Goal: Find specific page/section: Find specific page/section

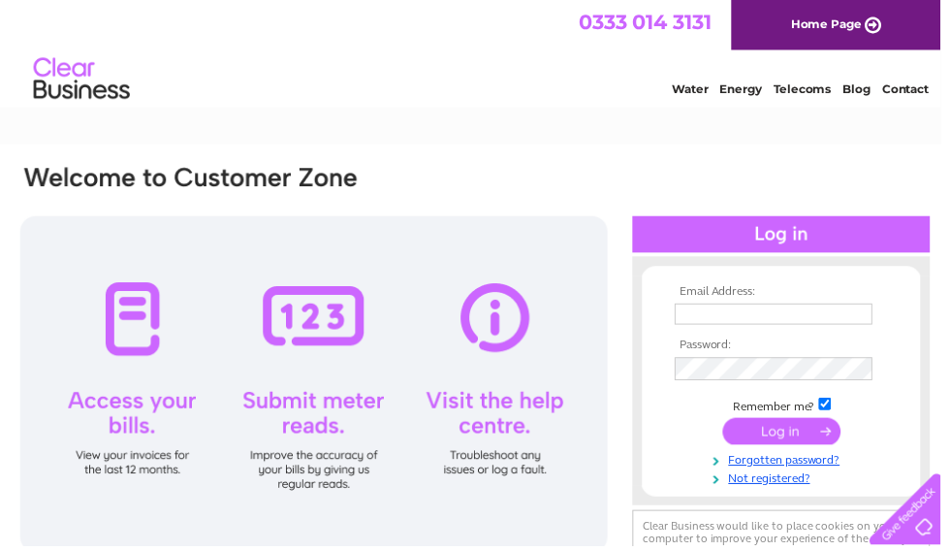
click at [755, 307] on input "text" at bounding box center [782, 316] width 200 height 21
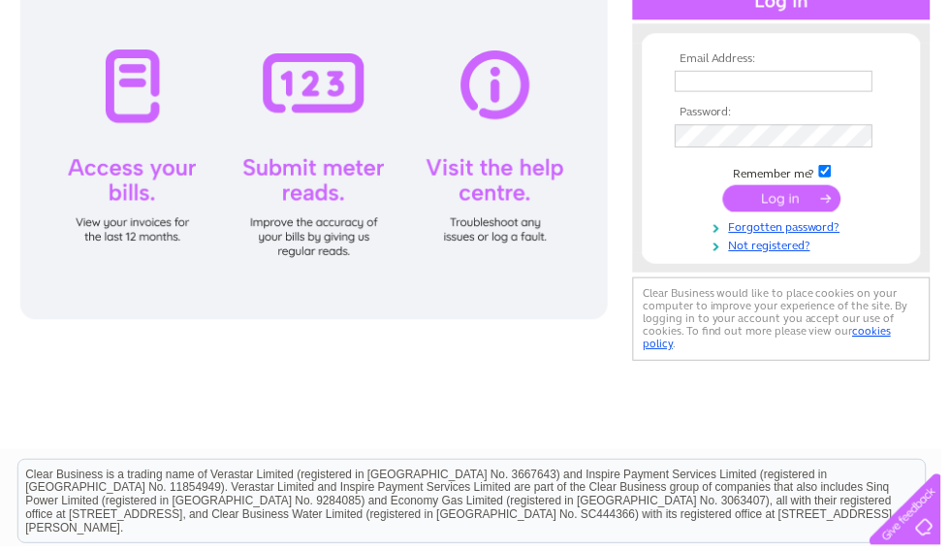
type input "flowermania104@gmail.com"
click at [792, 197] on input "submit" at bounding box center [789, 200] width 119 height 27
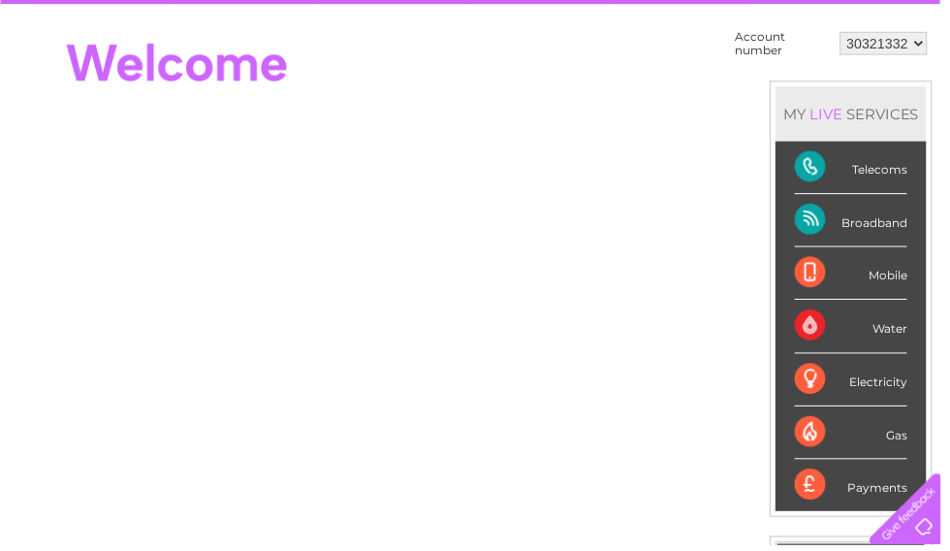
scroll to position [180, 0]
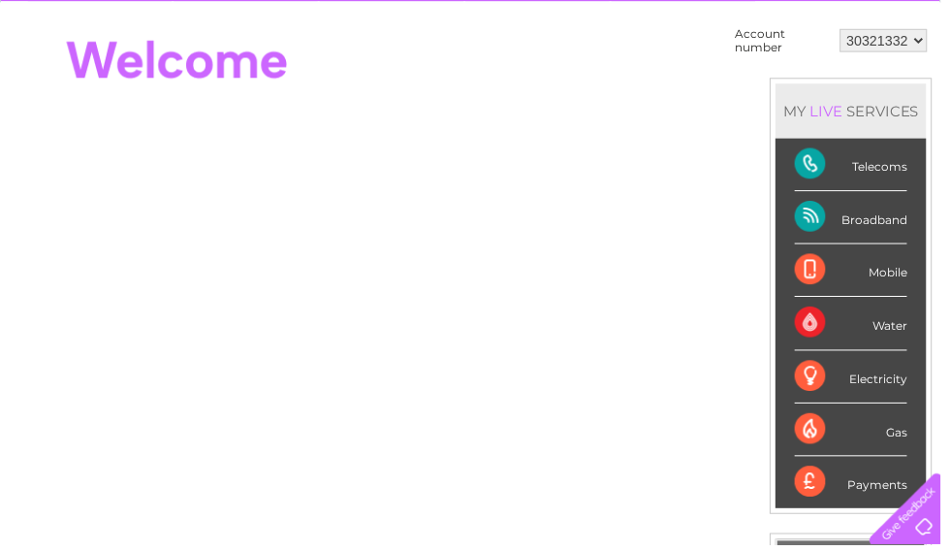
click at [881, 215] on div "Broadband" at bounding box center [859, 219] width 113 height 53
click at [860, 212] on div "Broadband" at bounding box center [859, 219] width 113 height 53
click at [864, 483] on div "Payments" at bounding box center [859, 487] width 113 height 52
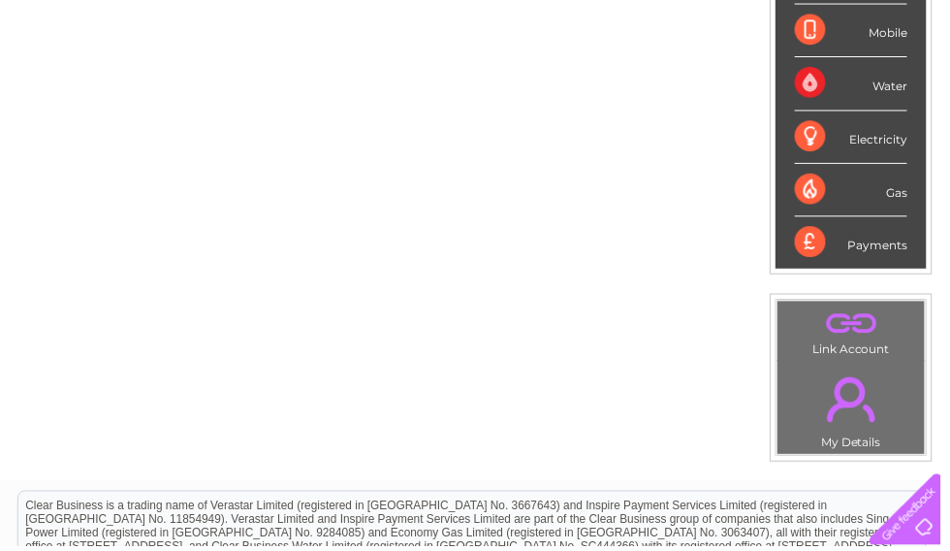
scroll to position [419, 0]
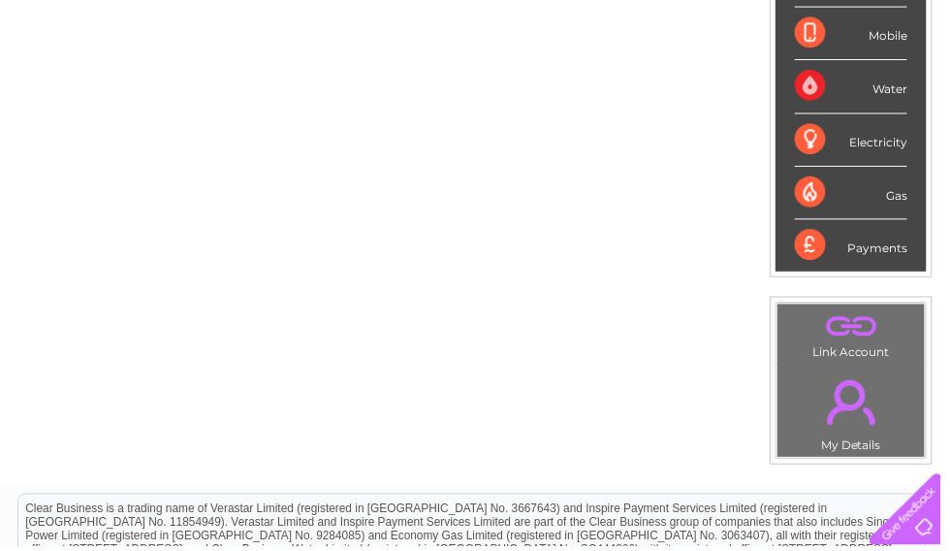
click at [835, 237] on div "Payments" at bounding box center [859, 248] width 113 height 52
click at [820, 238] on div "Payments" at bounding box center [859, 248] width 113 height 52
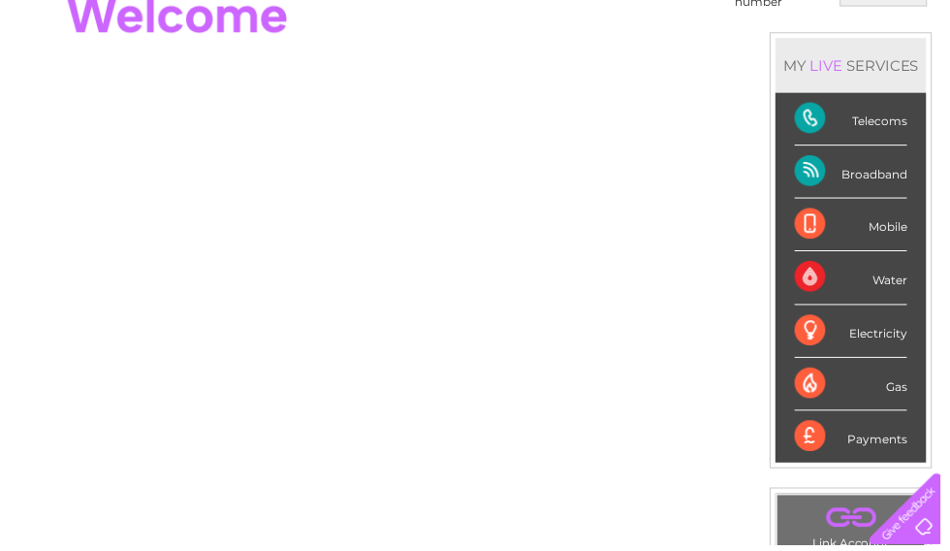
scroll to position [227, 0]
click at [839, 435] on div "Payments" at bounding box center [859, 440] width 113 height 52
click at [814, 440] on div "Payments" at bounding box center [859, 440] width 113 height 52
click at [889, 162] on div "Broadband" at bounding box center [859, 172] width 113 height 53
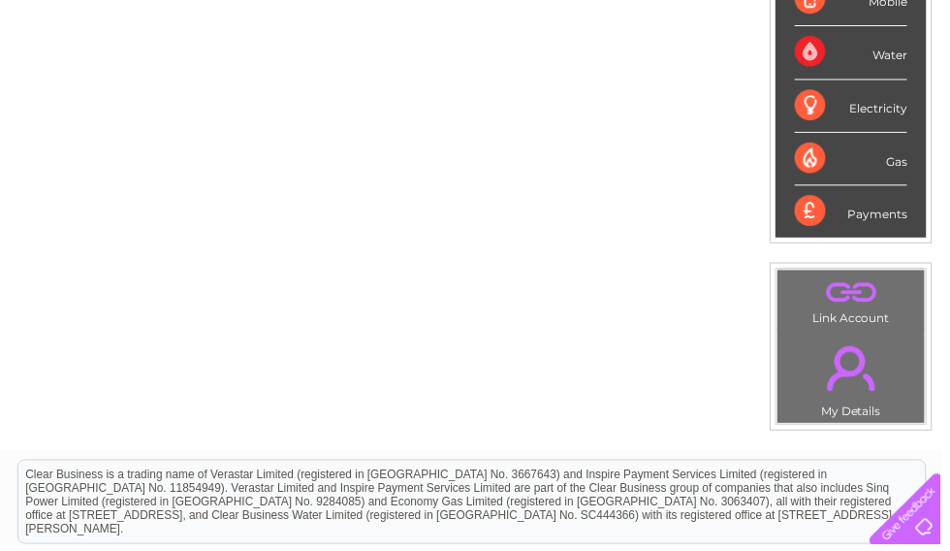
scroll to position [445, 0]
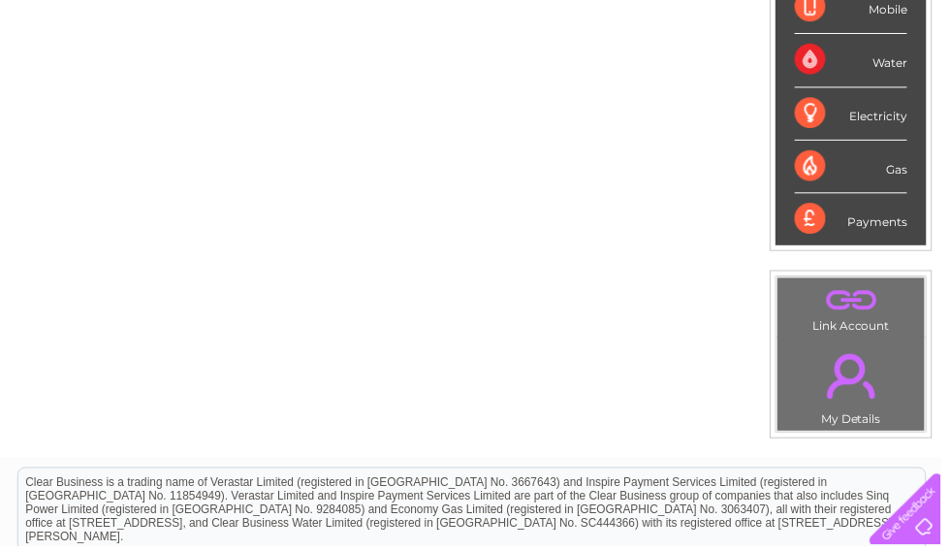
click at [934, 550] on div at bounding box center [911, 510] width 80 height 80
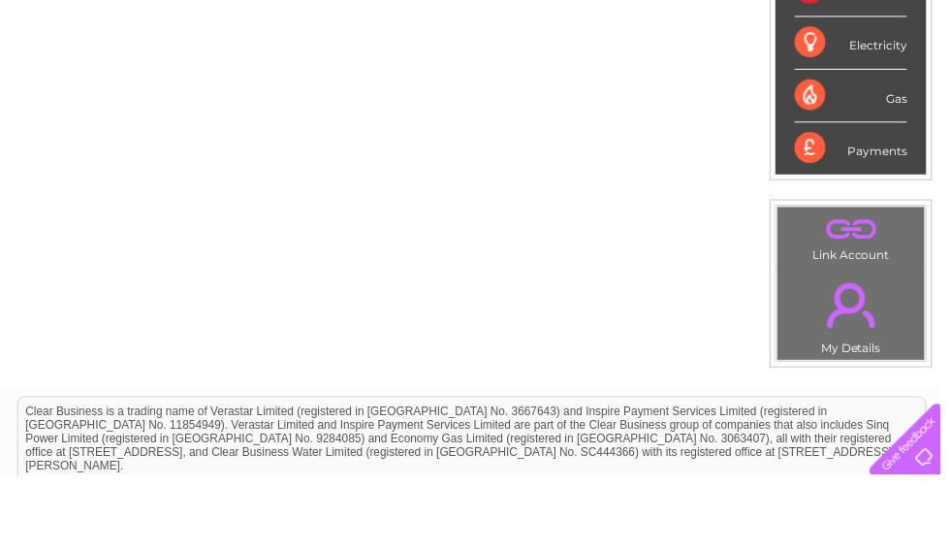
click at [836, 195] on div "Payments" at bounding box center [859, 221] width 113 height 52
click at [823, 195] on div "Payments" at bounding box center [859, 221] width 113 height 52
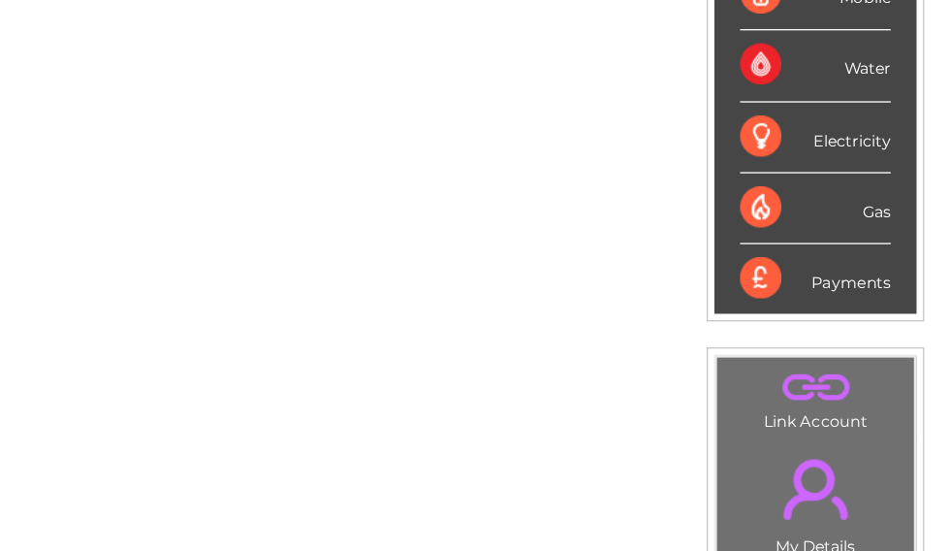
scroll to position [457, 10]
click at [793, 211] on div "Payments" at bounding box center [849, 210] width 113 height 52
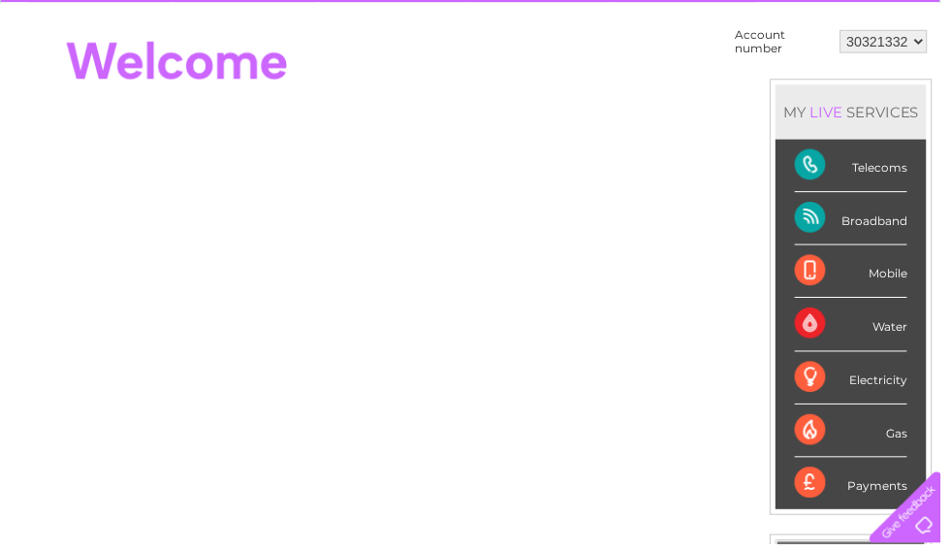
scroll to position [178, 0]
click at [760, 106] on td "Account number 30321332 MY LIVE SERVICES Telecoms Broadband Mobile Water Electr…" at bounding box center [840, 366] width 204 height 685
click at [825, 217] on div "Broadband" at bounding box center [859, 221] width 113 height 53
click at [815, 220] on div "Broadband" at bounding box center [859, 221] width 113 height 53
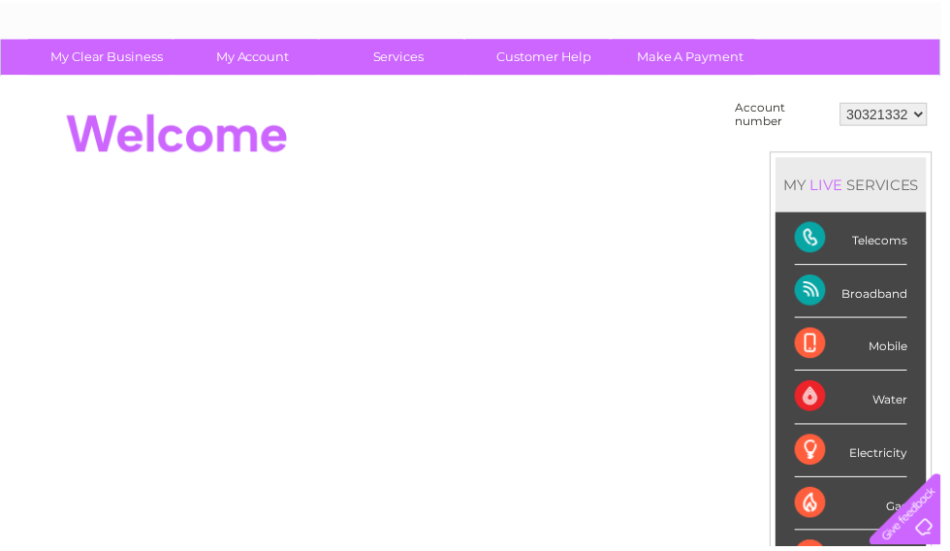
scroll to position [0, 0]
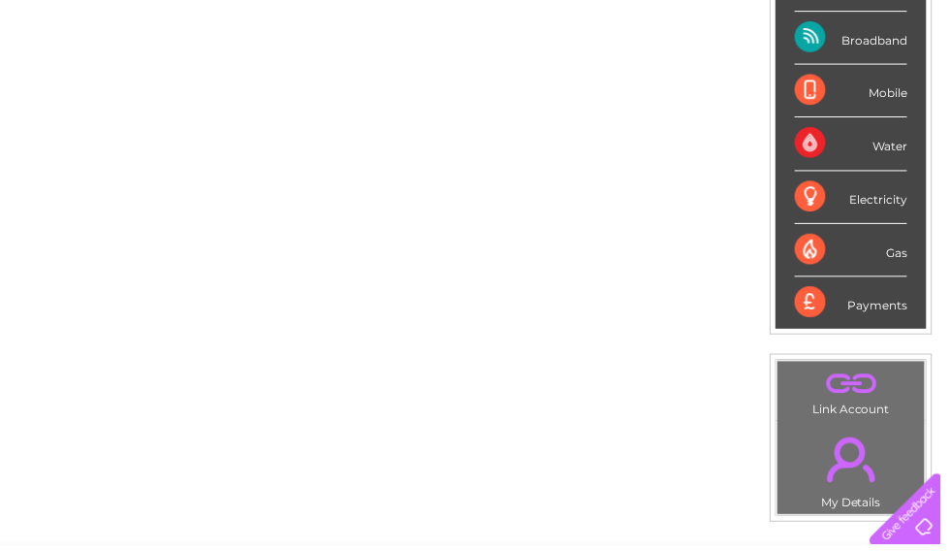
scroll to position [363, 0]
click at [821, 301] on div "Payments" at bounding box center [859, 304] width 113 height 52
click at [817, 296] on div "Payments" at bounding box center [859, 304] width 113 height 52
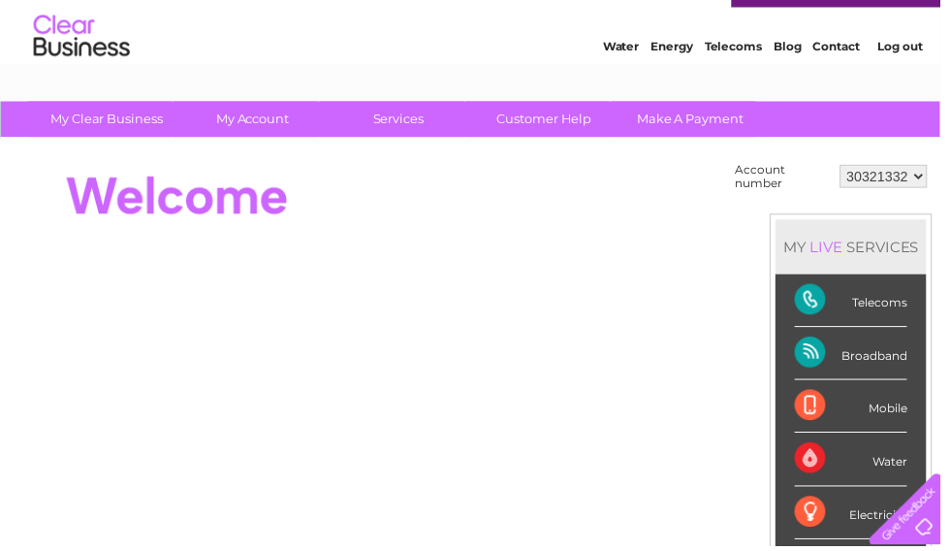
scroll to position [0, 0]
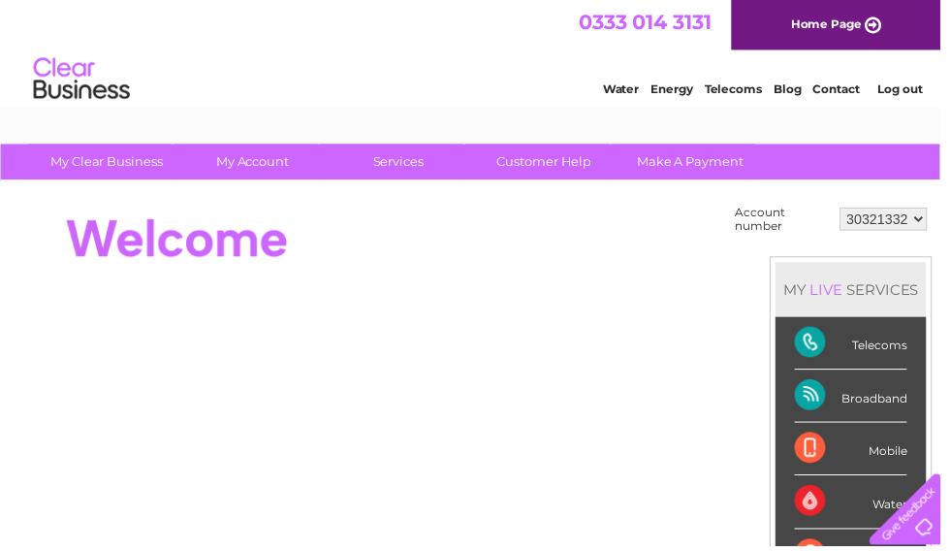
click at [836, 12] on link "Home Page" at bounding box center [844, 25] width 211 height 50
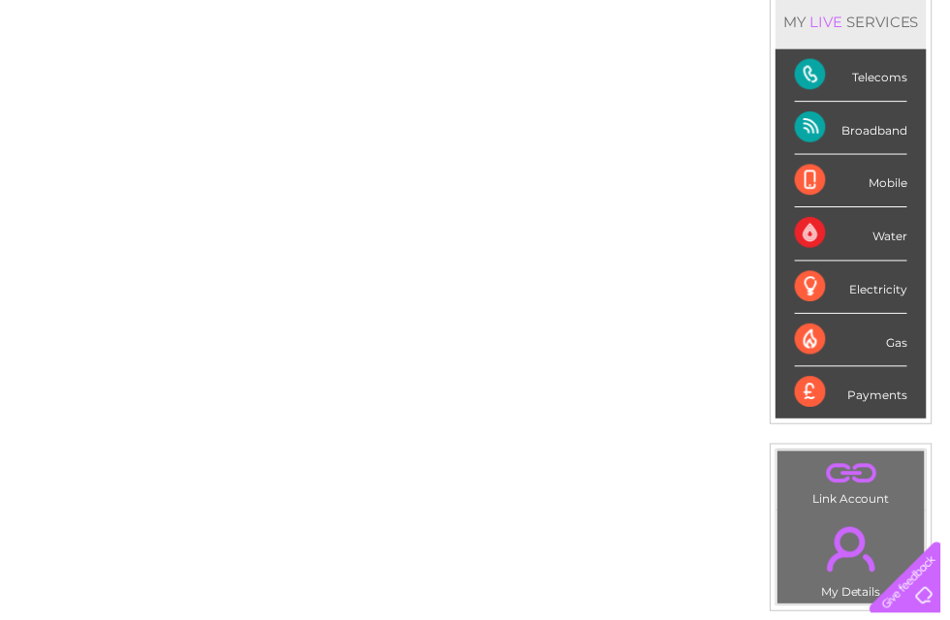
scroll to position [273, 0]
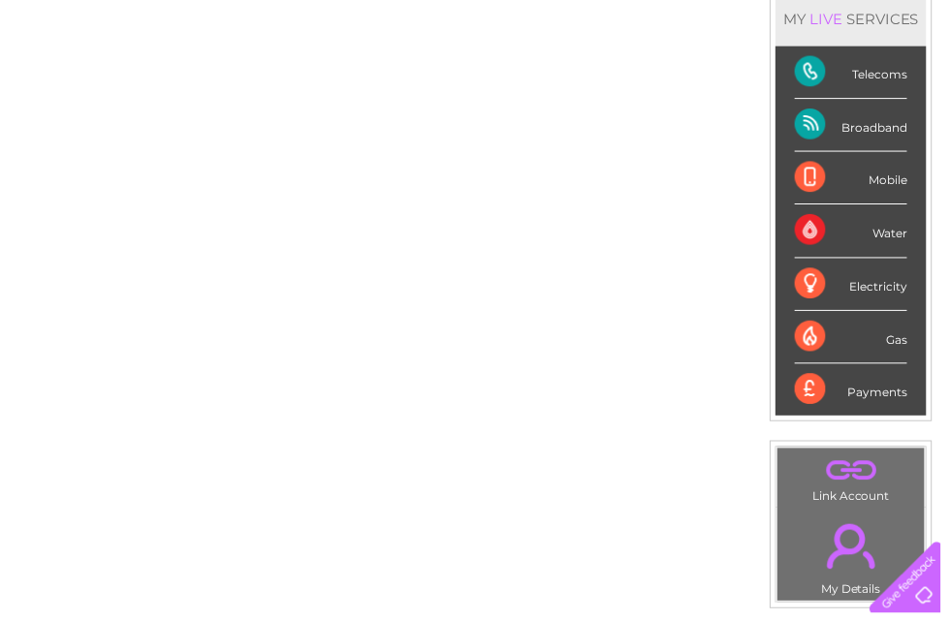
click at [826, 389] on div "Payments" at bounding box center [859, 393] width 113 height 52
click at [831, 377] on div "Payments" at bounding box center [859, 393] width 113 height 52
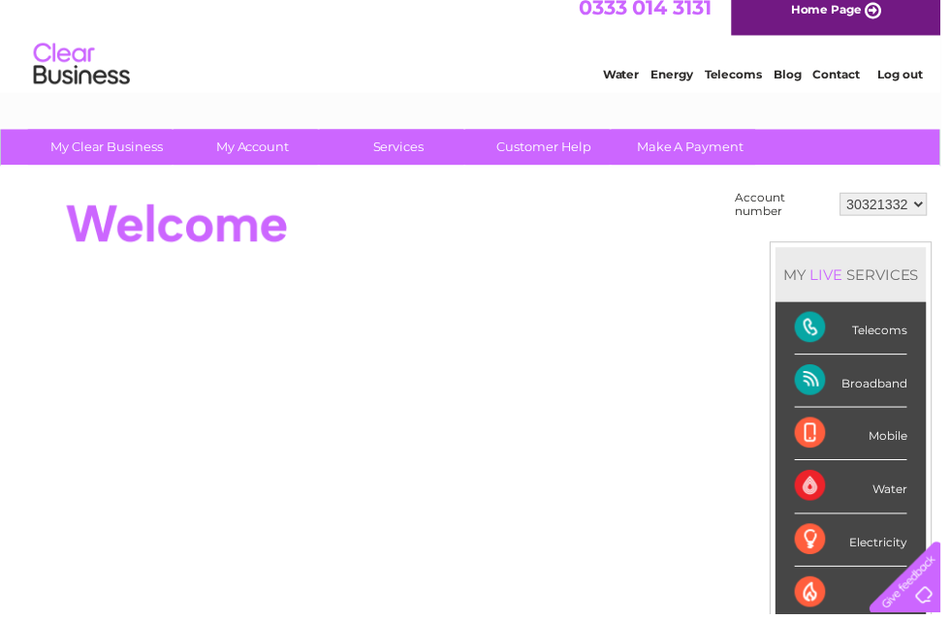
scroll to position [15, 0]
click at [827, 376] on div "Broadband" at bounding box center [859, 385] width 113 height 53
click at [831, 378] on div "Broadband" at bounding box center [859, 385] width 113 height 53
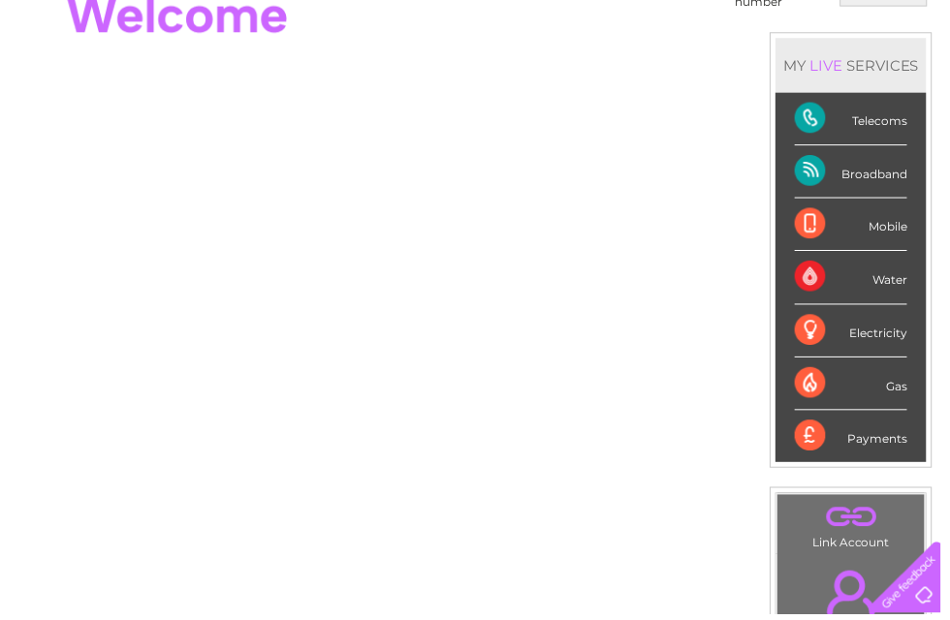
scroll to position [218, 0]
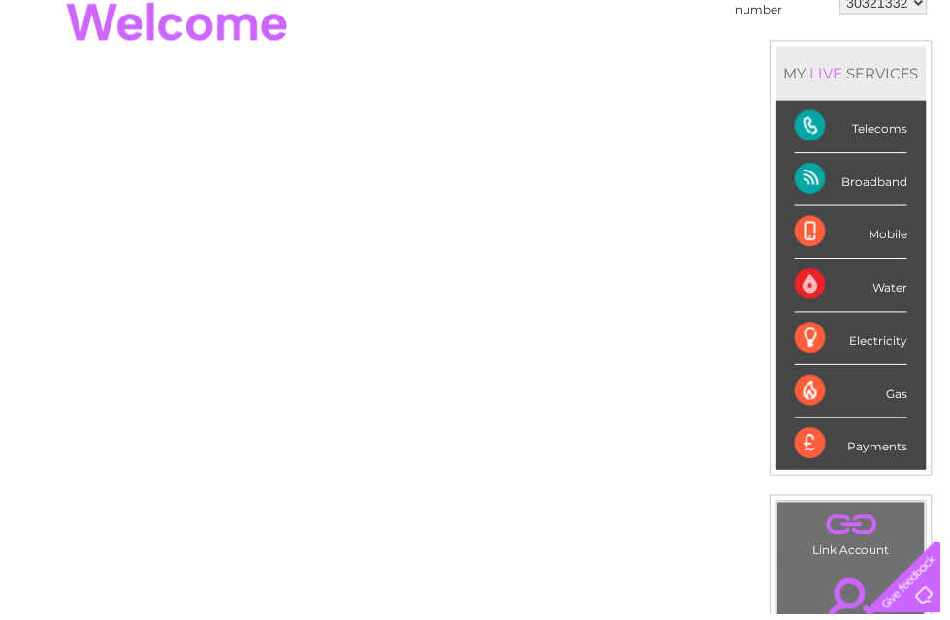
click at [3, 347] on div "Account number 30321332 MY LIVE SERVICES Telecoms Broadband Mobile Water Electr…" at bounding box center [480, 327] width 960 height 724
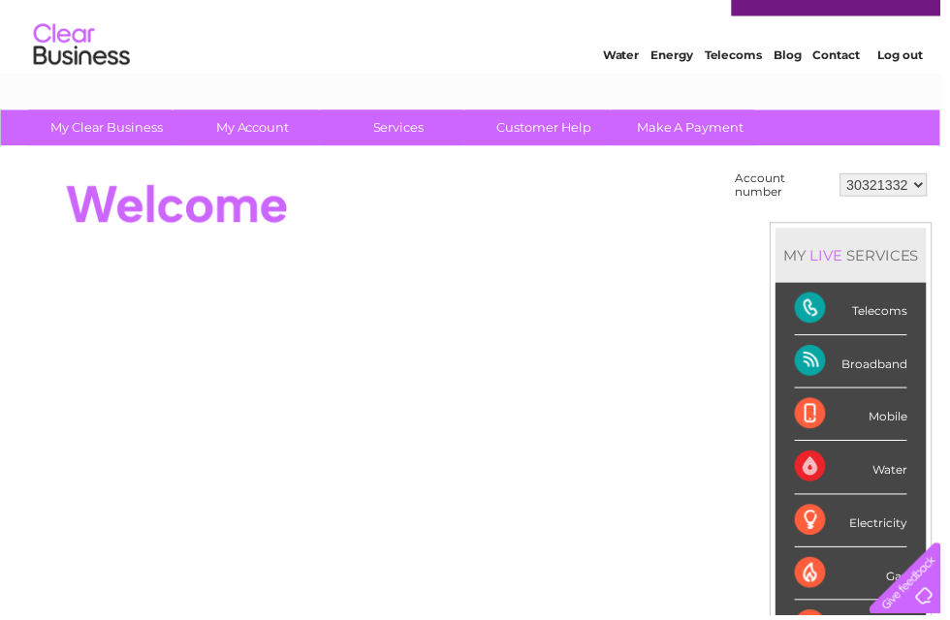
scroll to position [0, 0]
